Goal: Obtain resource: Download file/media

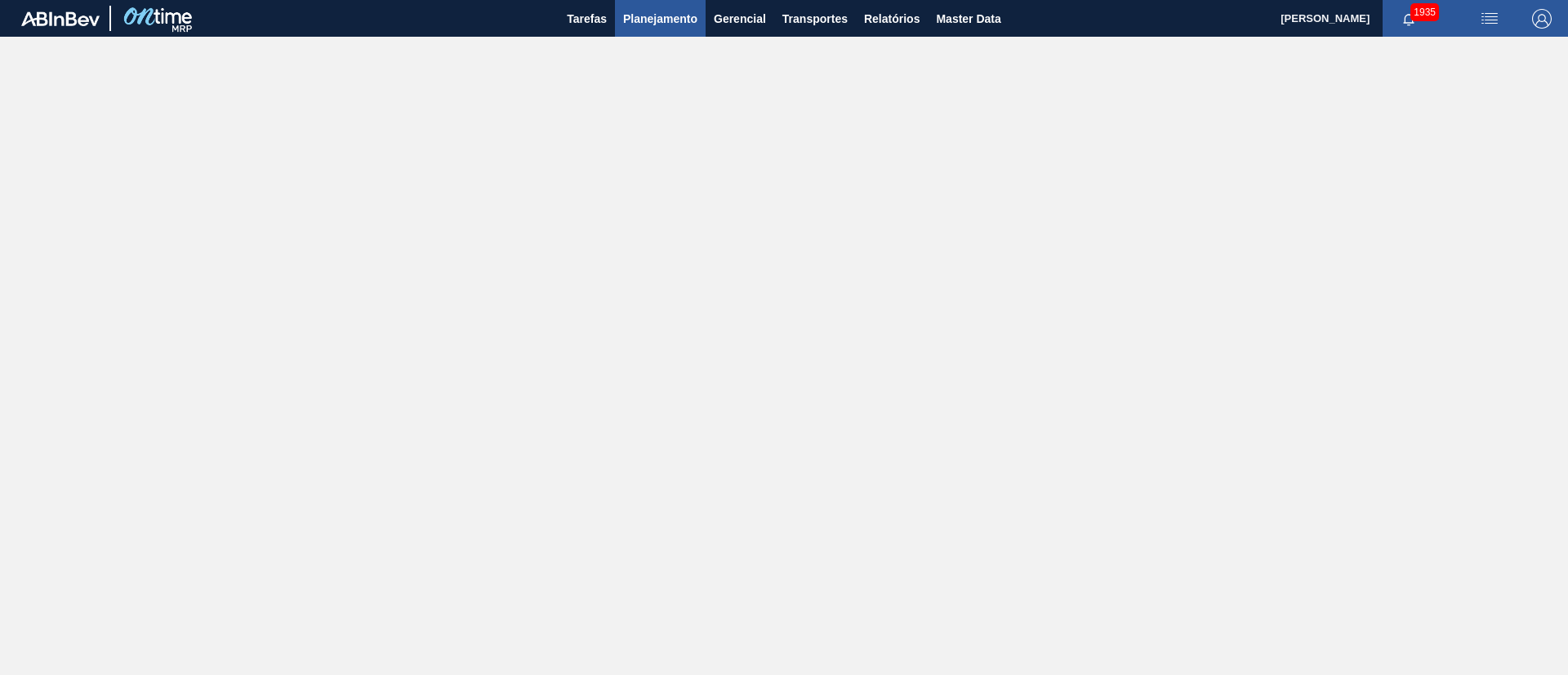
click at [622, 21] on button "Planejamento" at bounding box center [660, 18] width 91 height 37
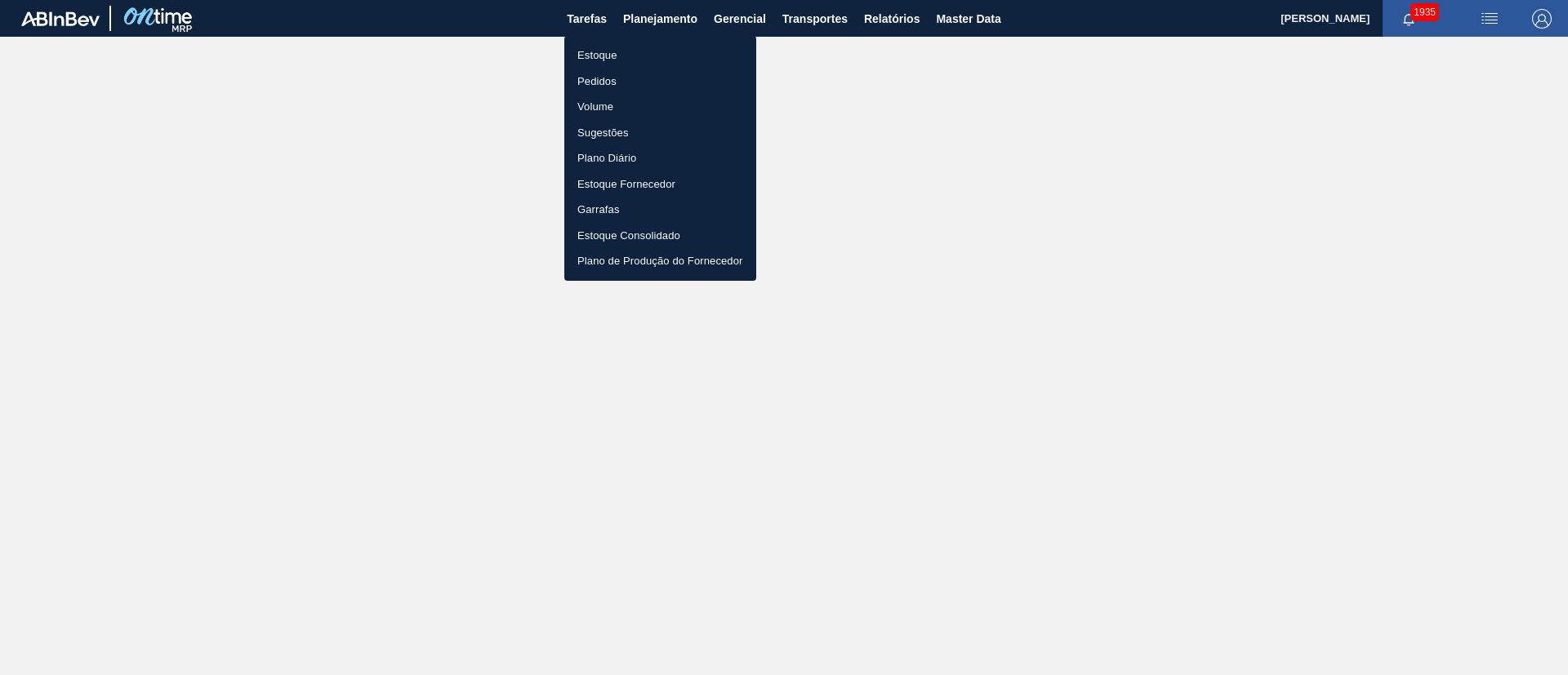
click at [603, 56] on li "Estoque" at bounding box center [660, 56] width 192 height 26
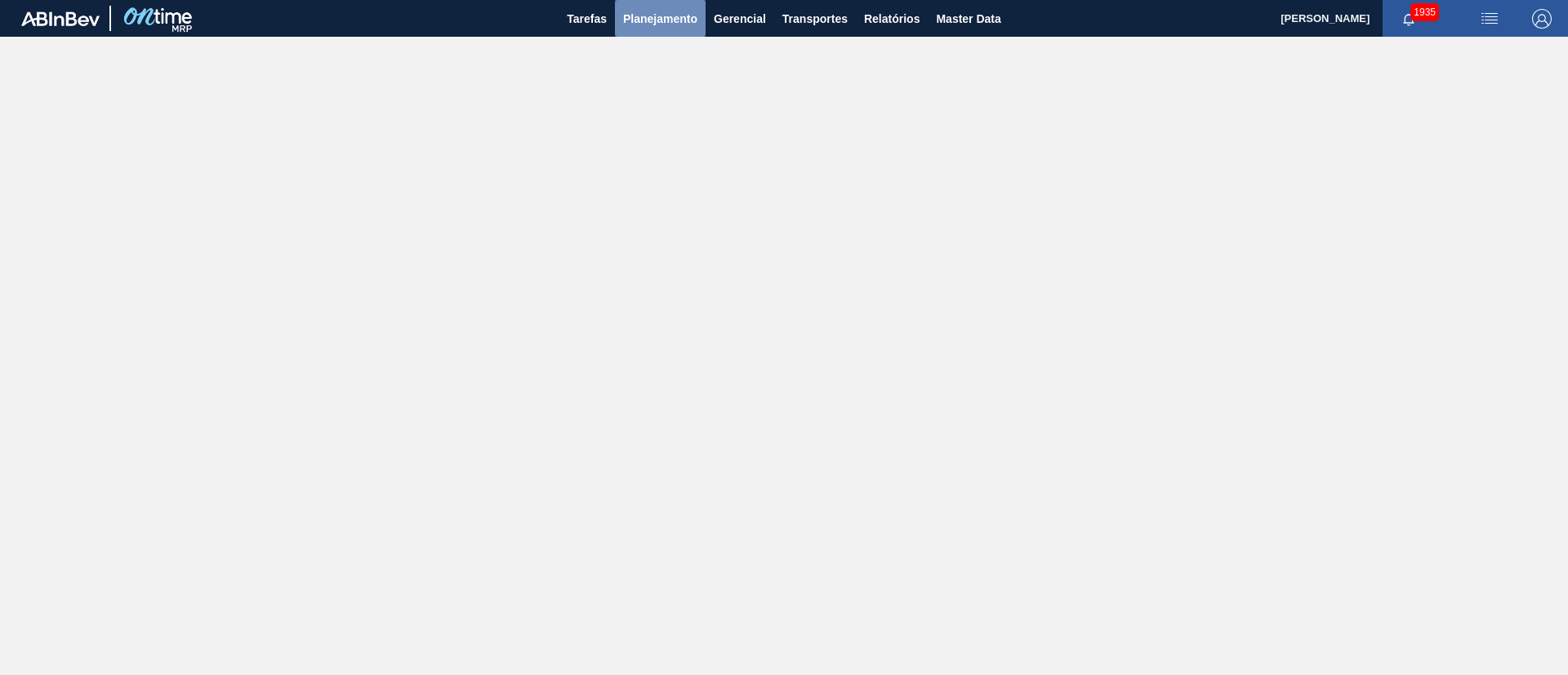
click at [675, 31] on button "Planejamento" at bounding box center [660, 18] width 91 height 37
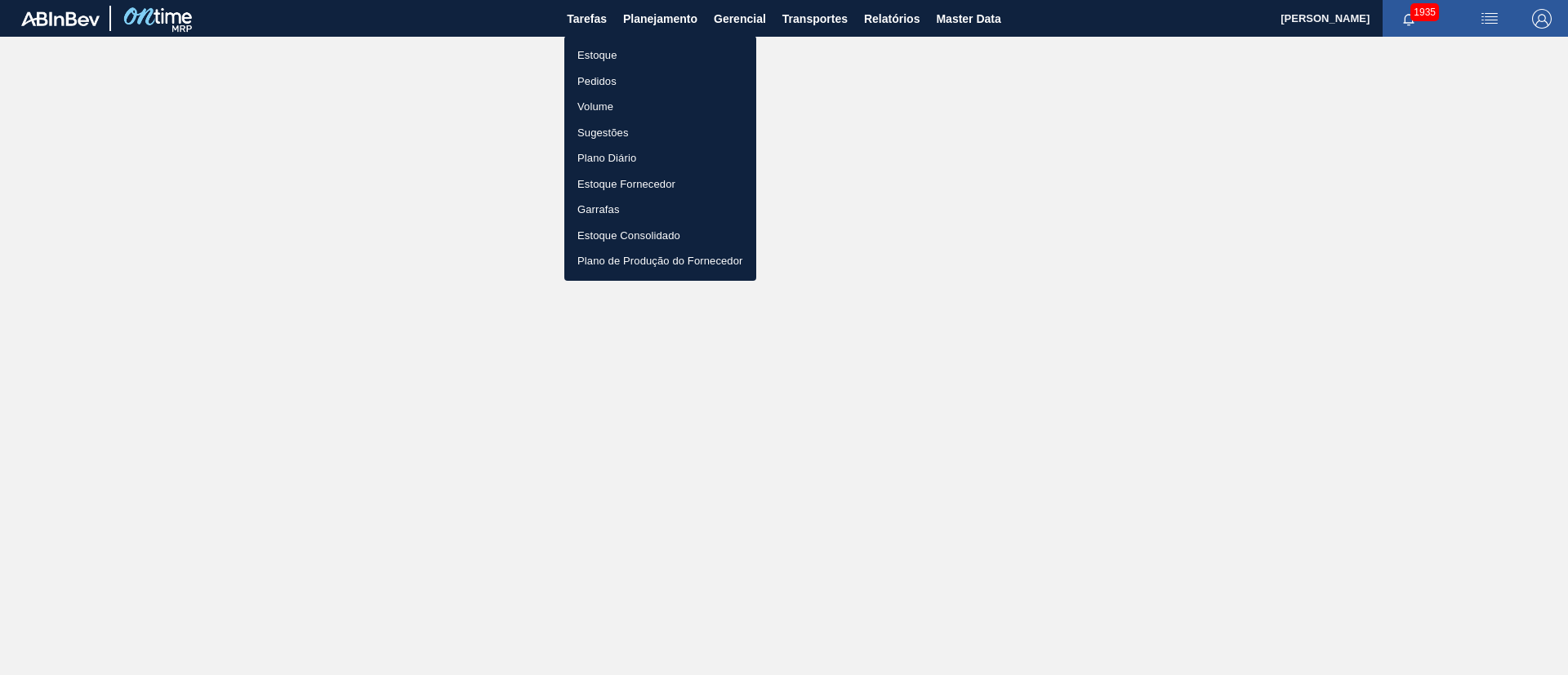
click at [592, 56] on li "Estoque" at bounding box center [660, 56] width 192 height 26
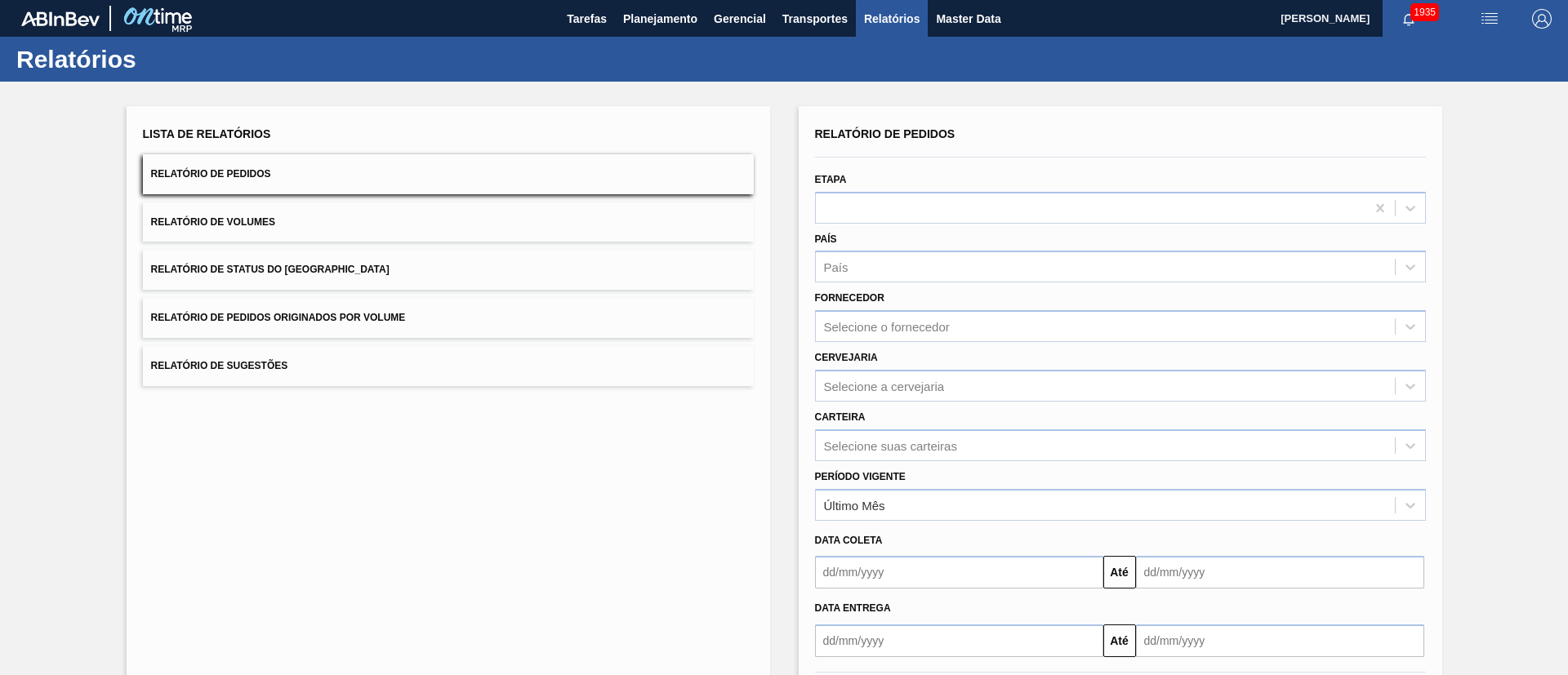
click at [357, 272] on button "Relatório de Status do [GEOGRAPHIC_DATA]" at bounding box center [448, 269] width 611 height 40
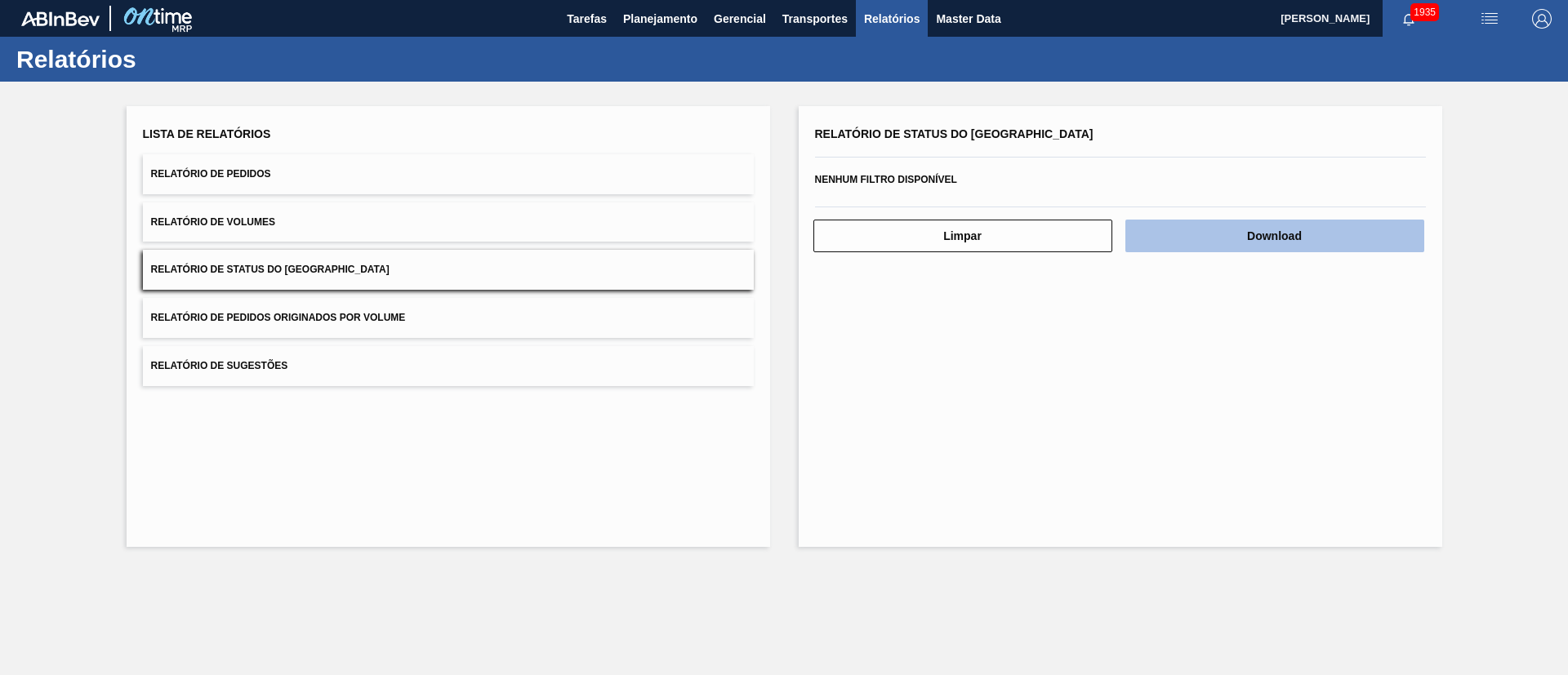
click at [1270, 229] on button "Download" at bounding box center [1275, 236] width 299 height 32
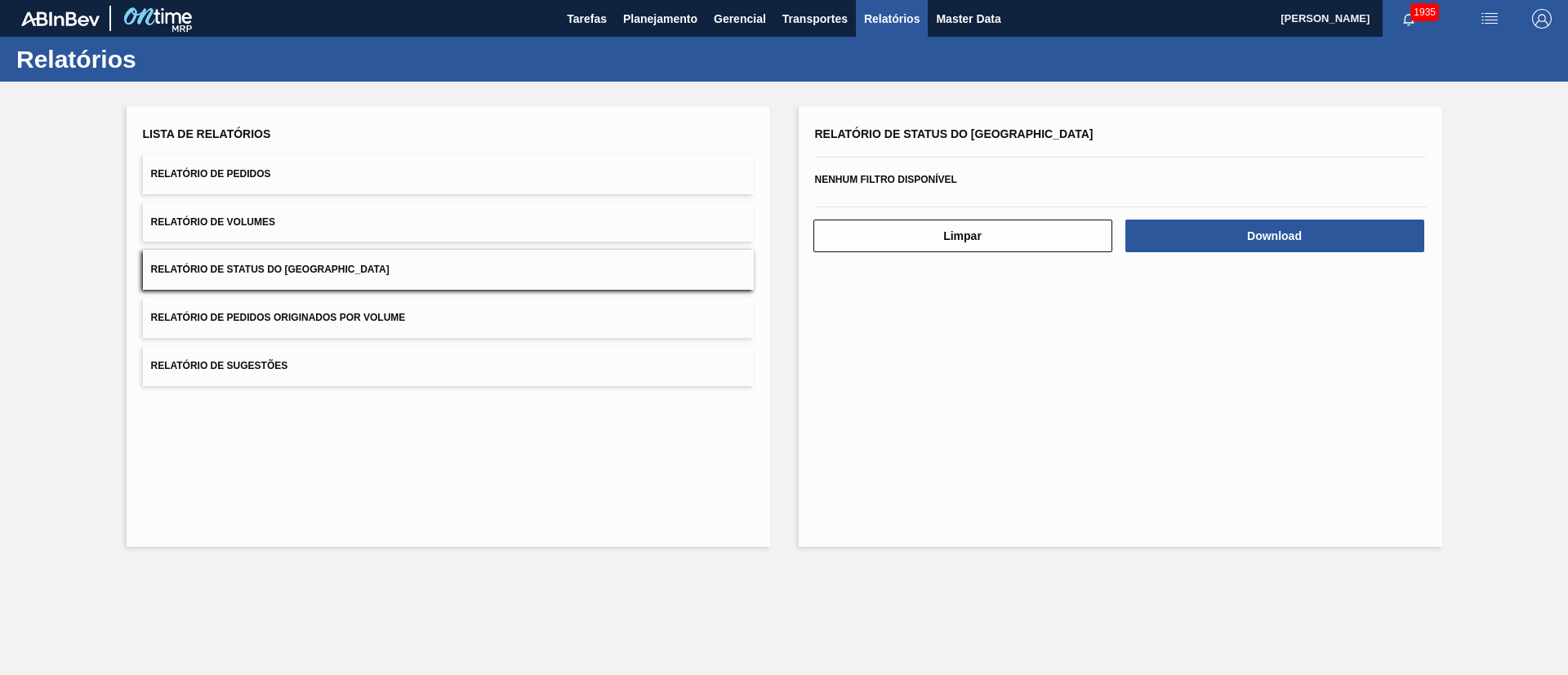
click at [249, 168] on span "Relatório de Pedidos" at bounding box center [211, 173] width 120 height 11
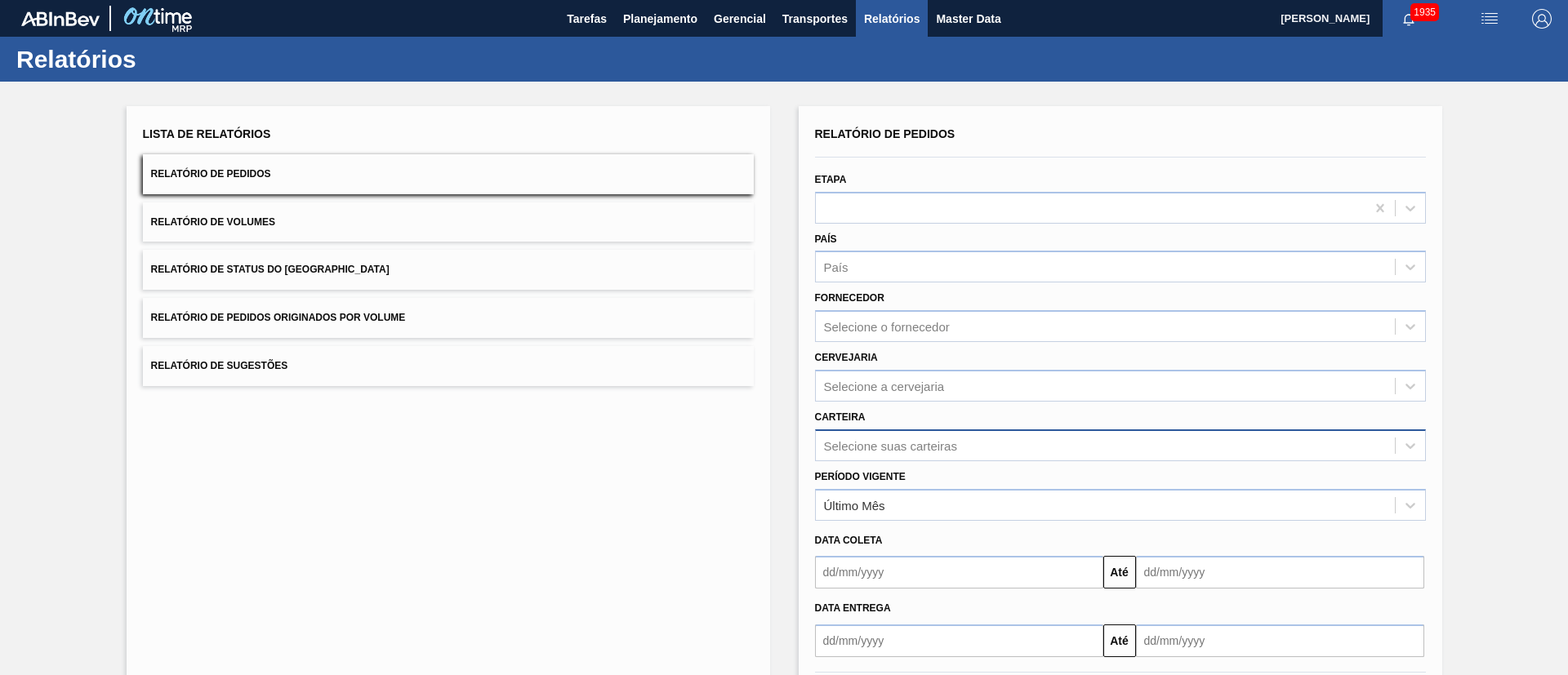
click at [879, 452] on div "Selecione suas carteiras" at bounding box center [1120, 445] width 611 height 32
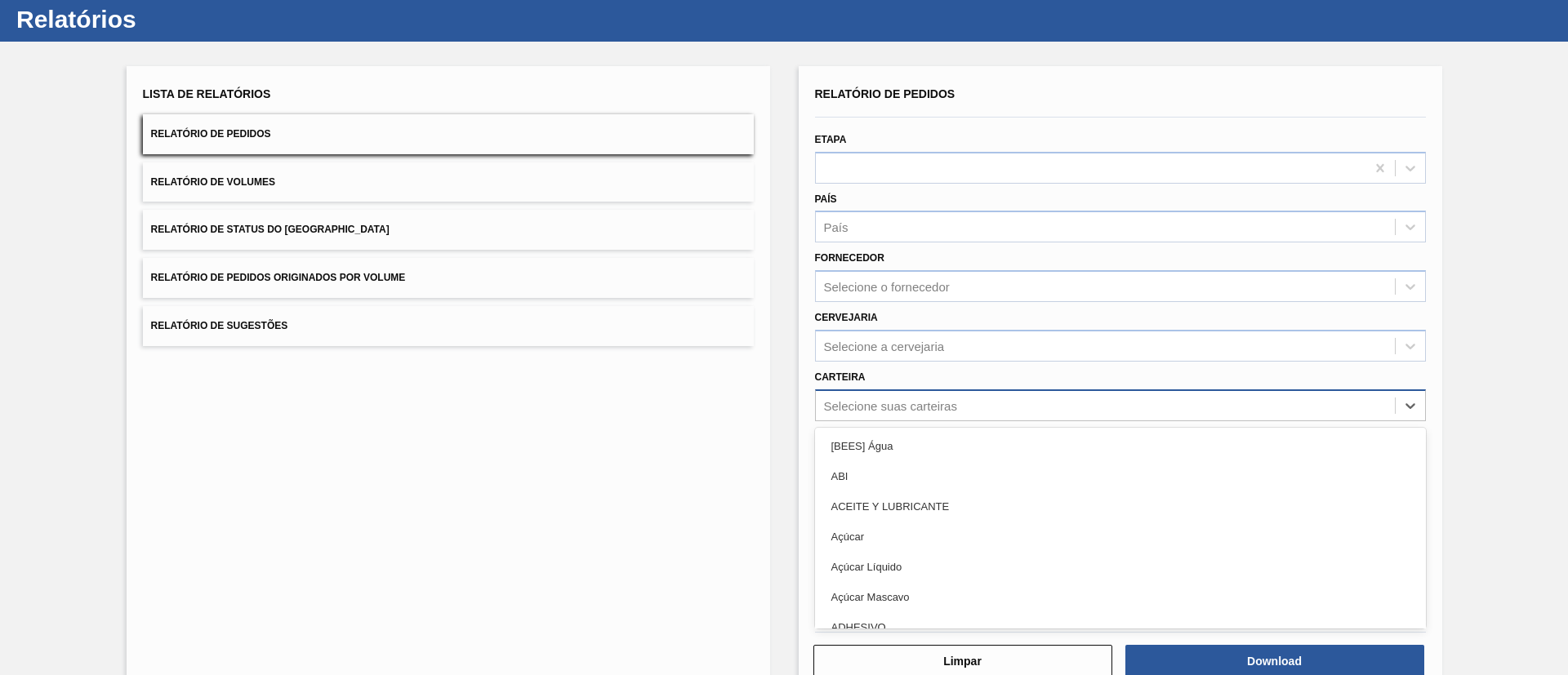
scroll to position [44, 0]
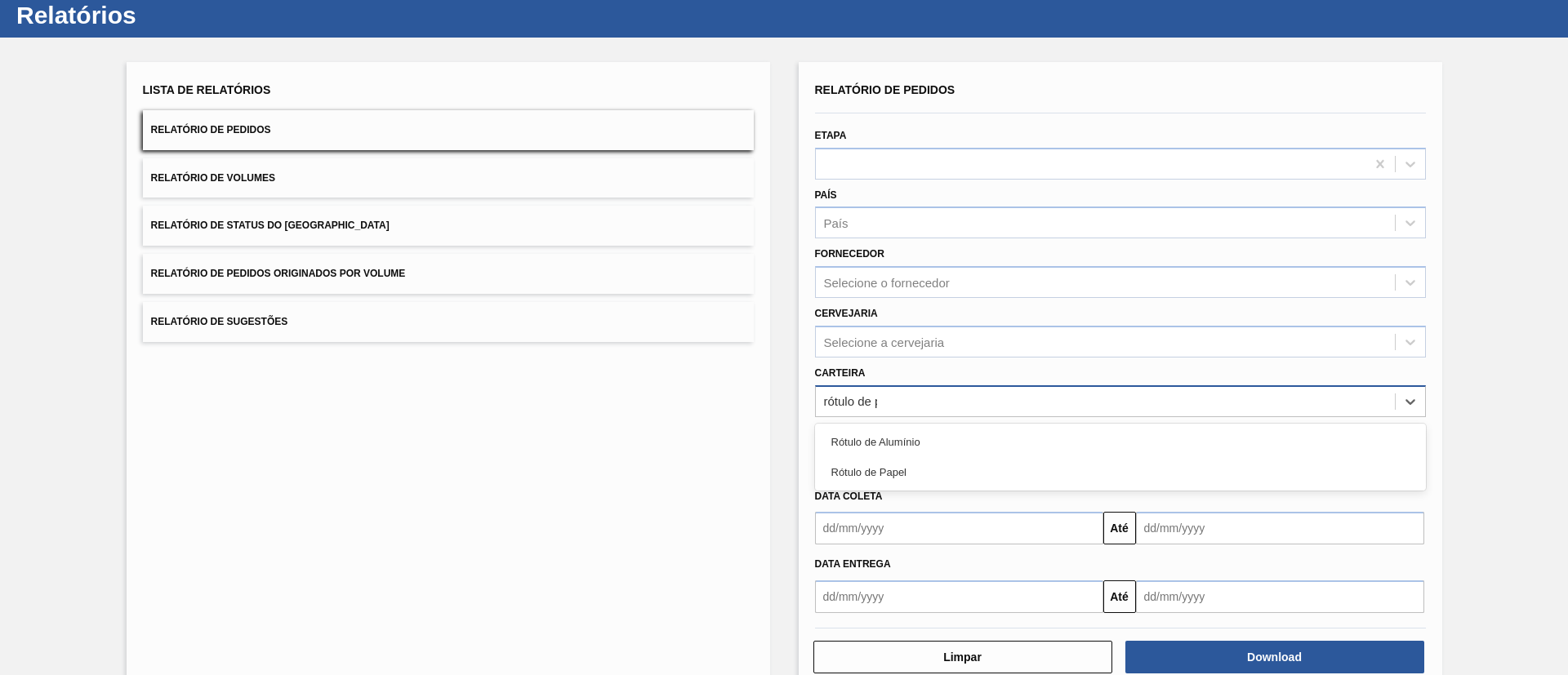
type input "rótulo de pa"
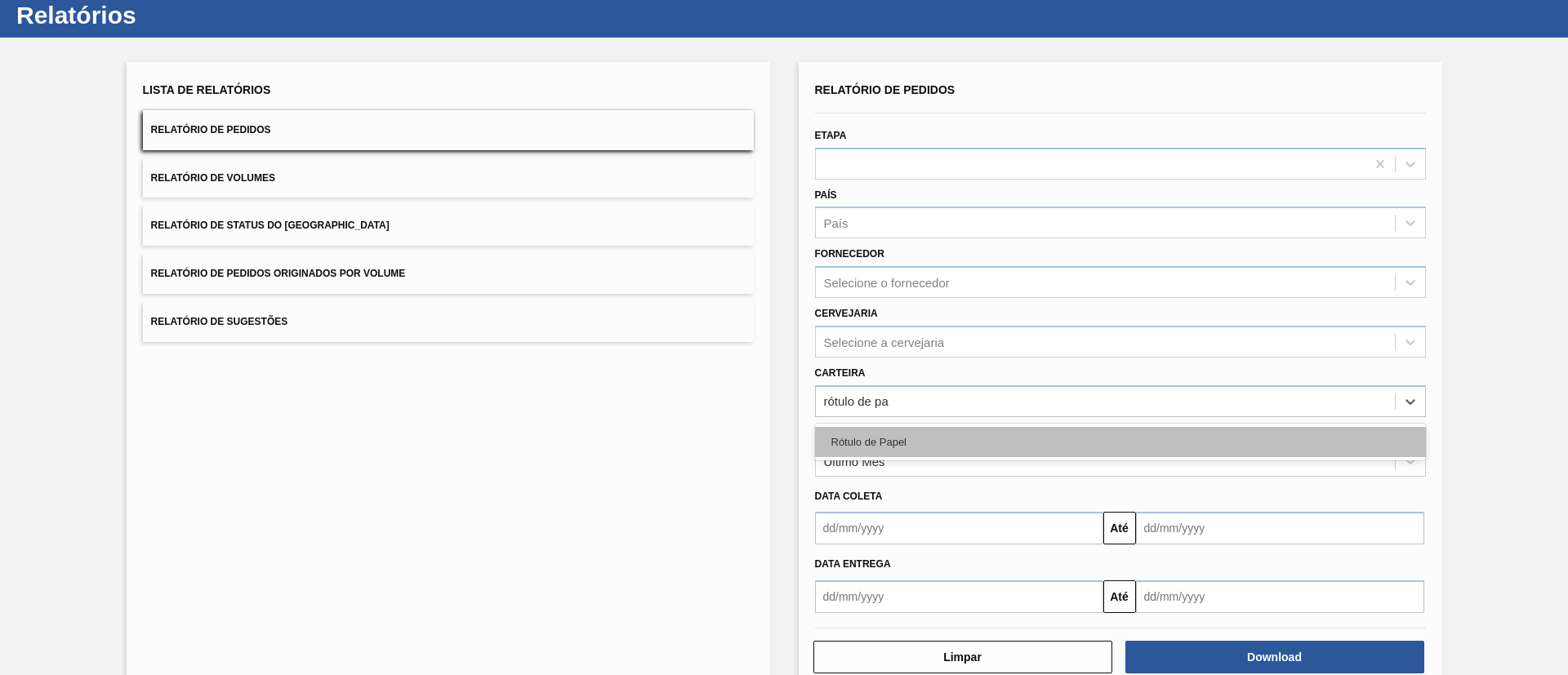
click at [886, 436] on div "Rótulo de Papel" at bounding box center [1120, 442] width 611 height 30
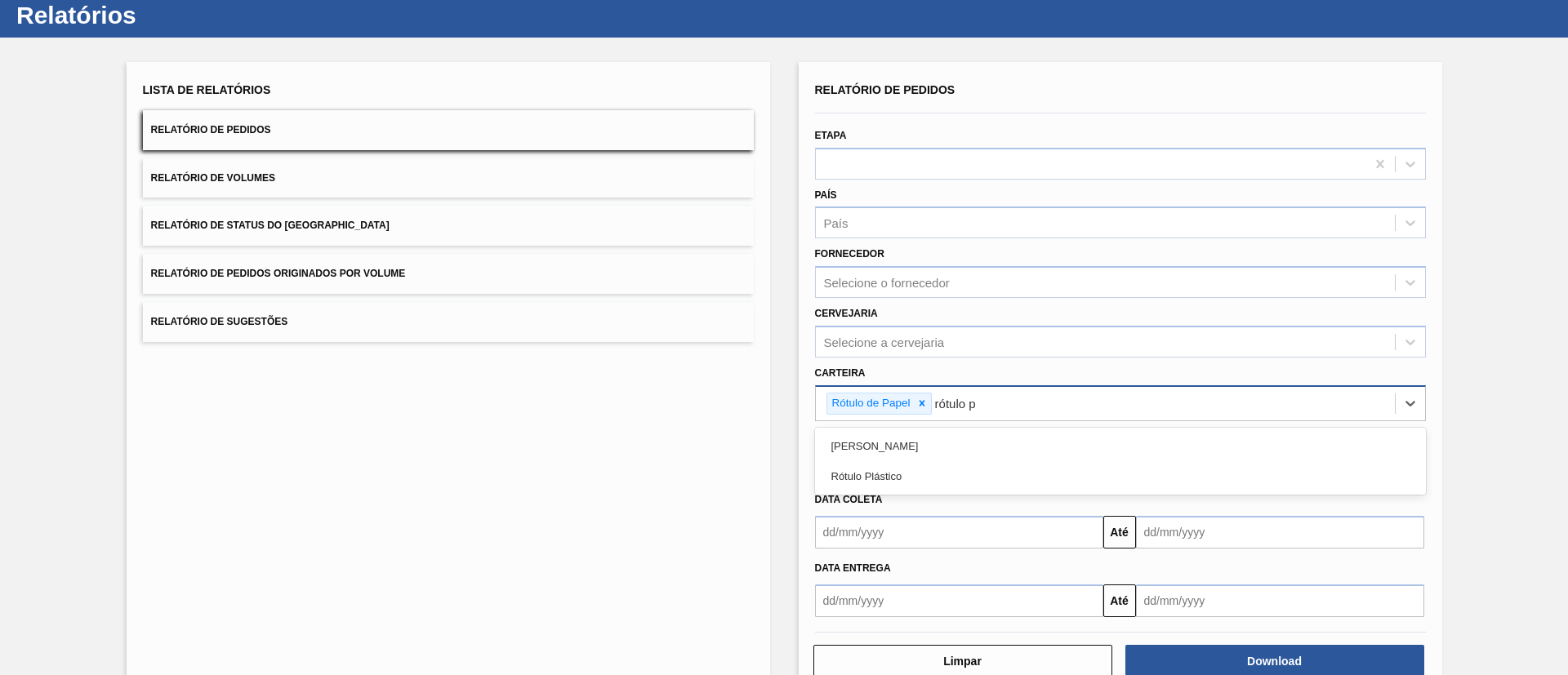
type input "rótulo pa"
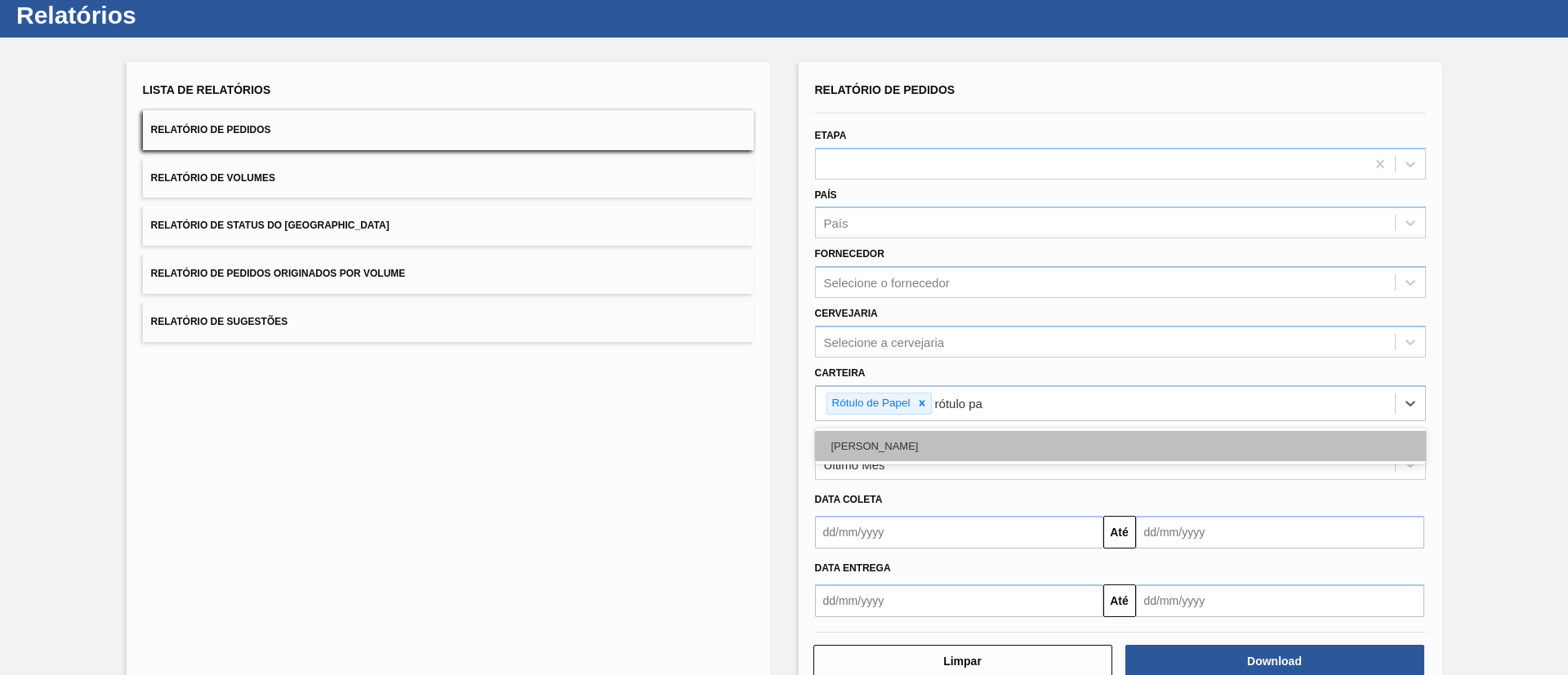
click at [903, 444] on div "Rótulo Papel" at bounding box center [1120, 445] width 611 height 30
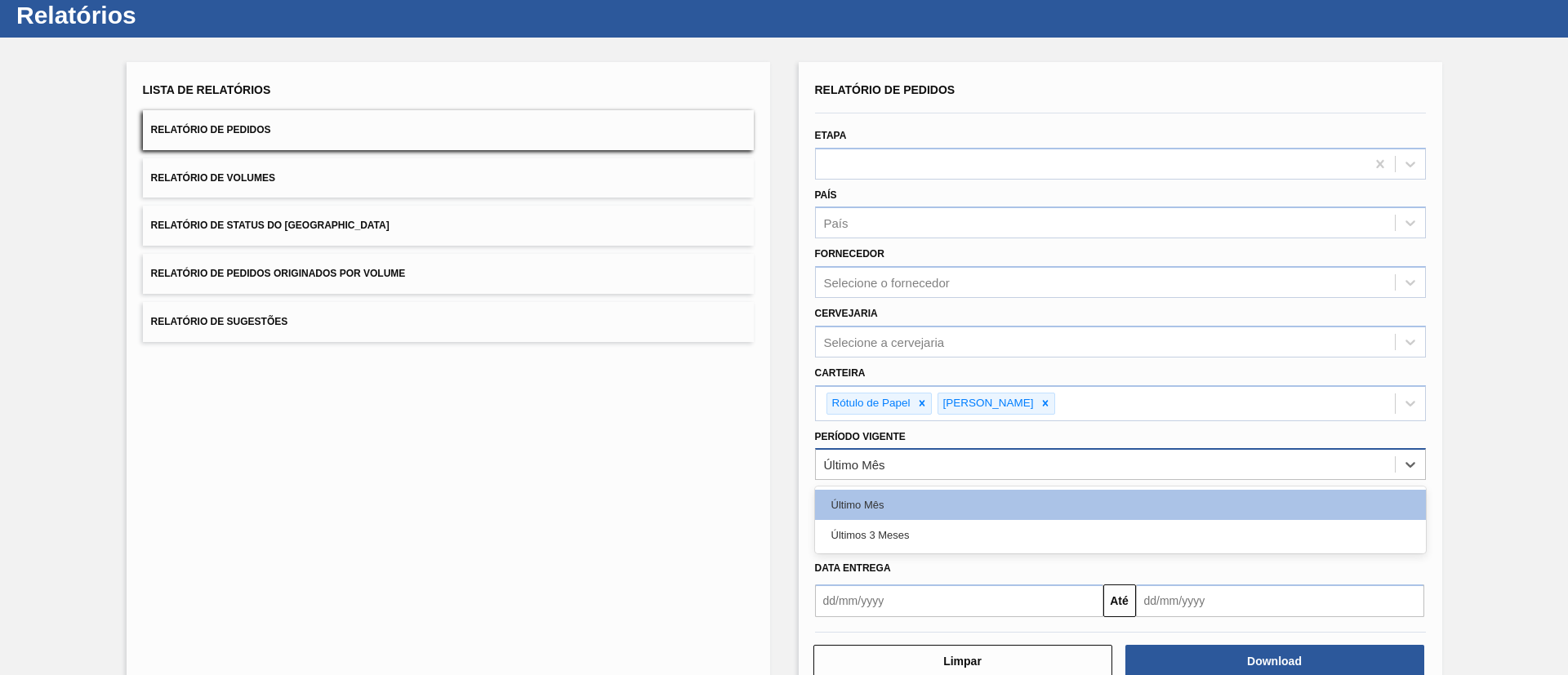
click at [876, 449] on div "Último Mês" at bounding box center [1120, 463] width 611 height 32
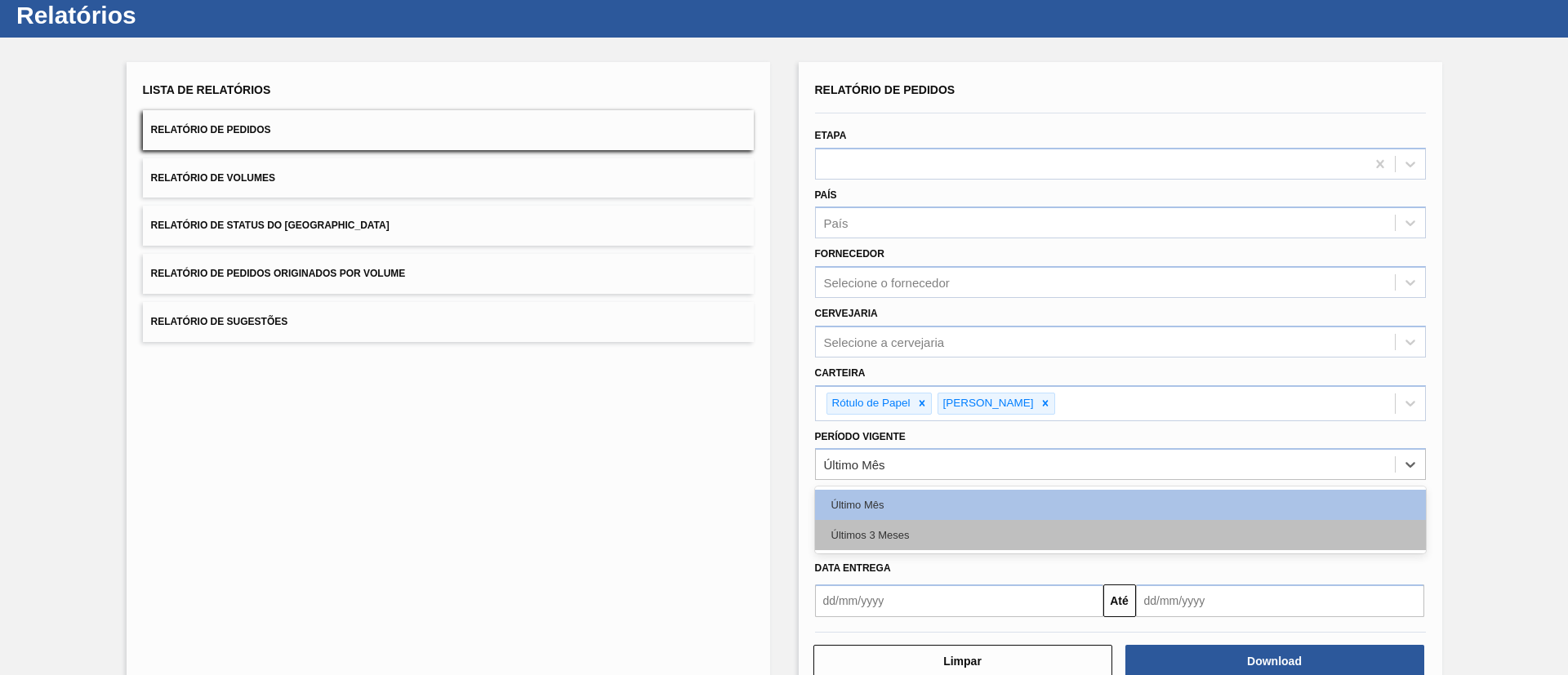
click at [880, 530] on div "Últimos 3 Meses" at bounding box center [1120, 535] width 611 height 30
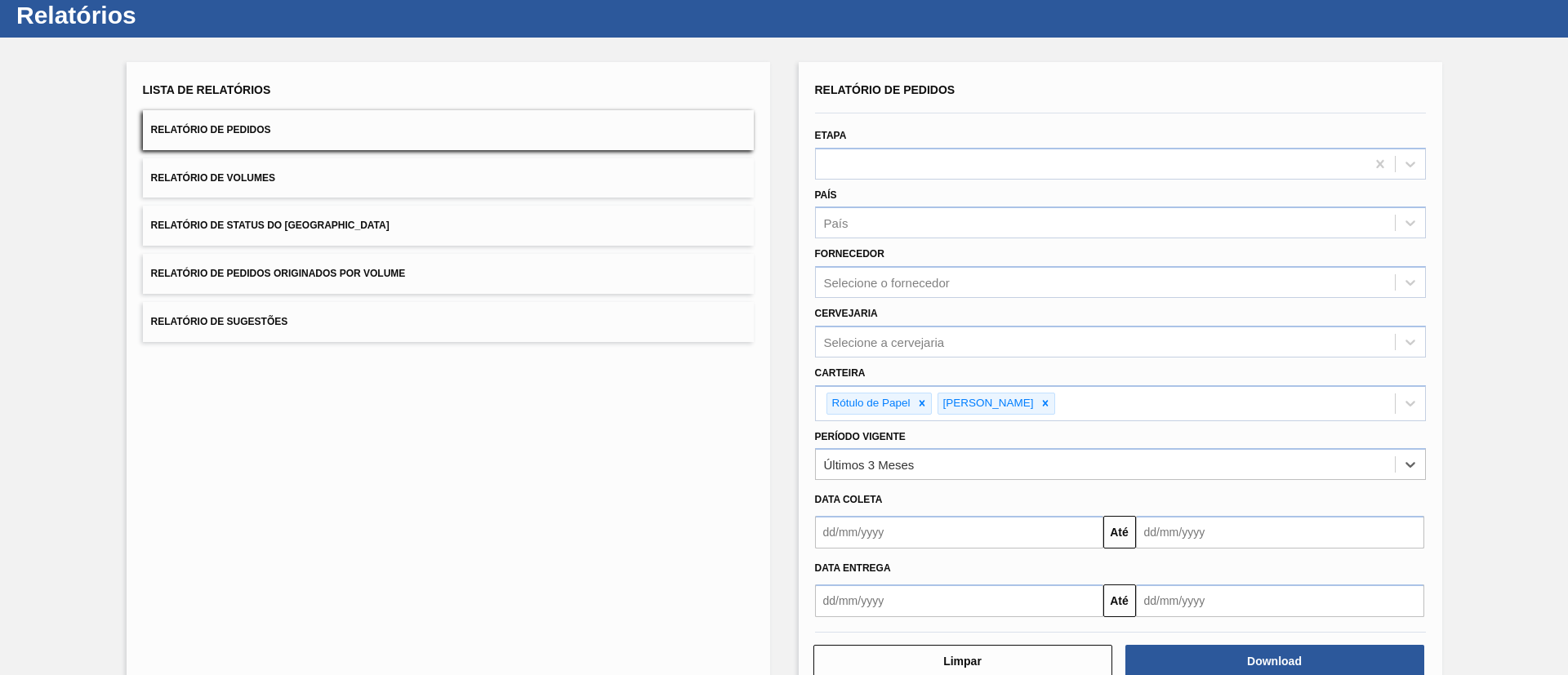
scroll to position [85, 0]
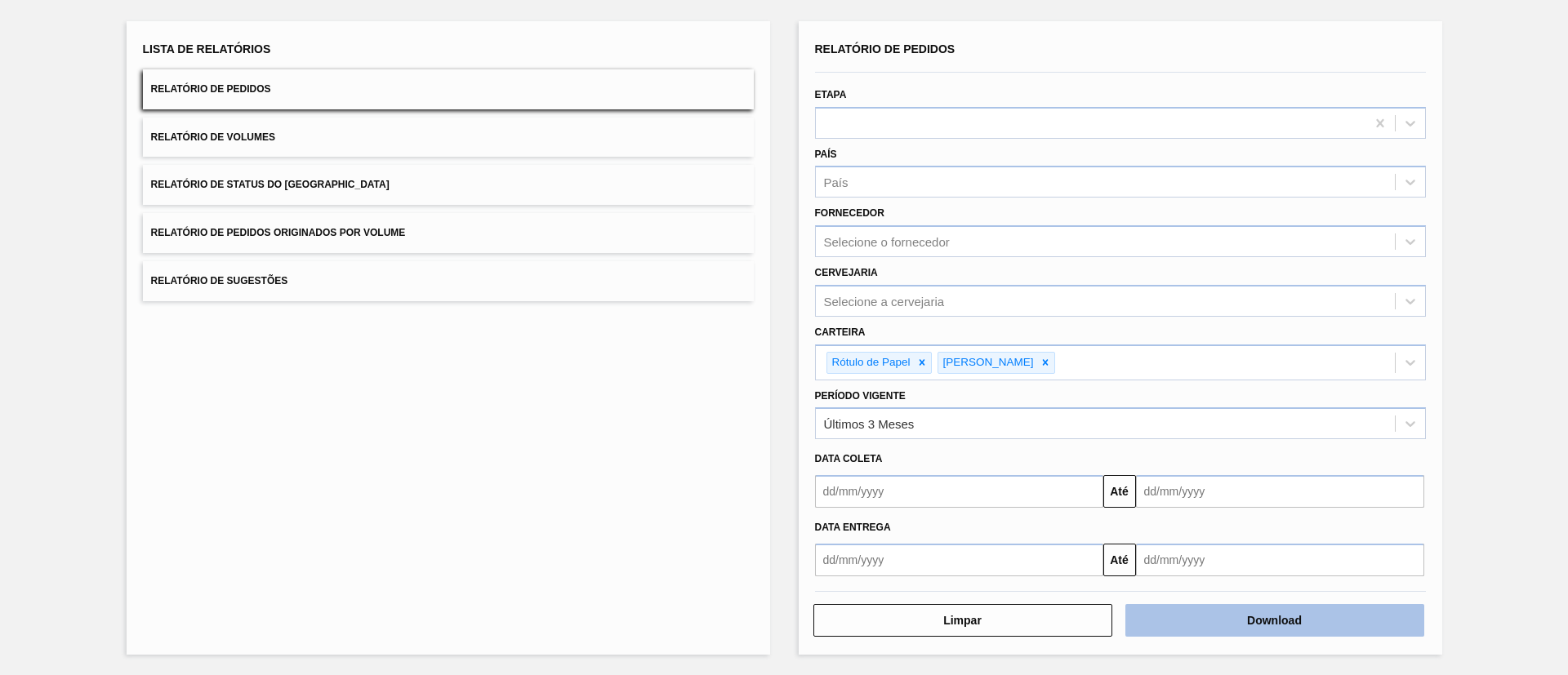
click at [1240, 609] on button "Download" at bounding box center [1275, 620] width 299 height 32
